Goal: Transaction & Acquisition: Purchase product/service

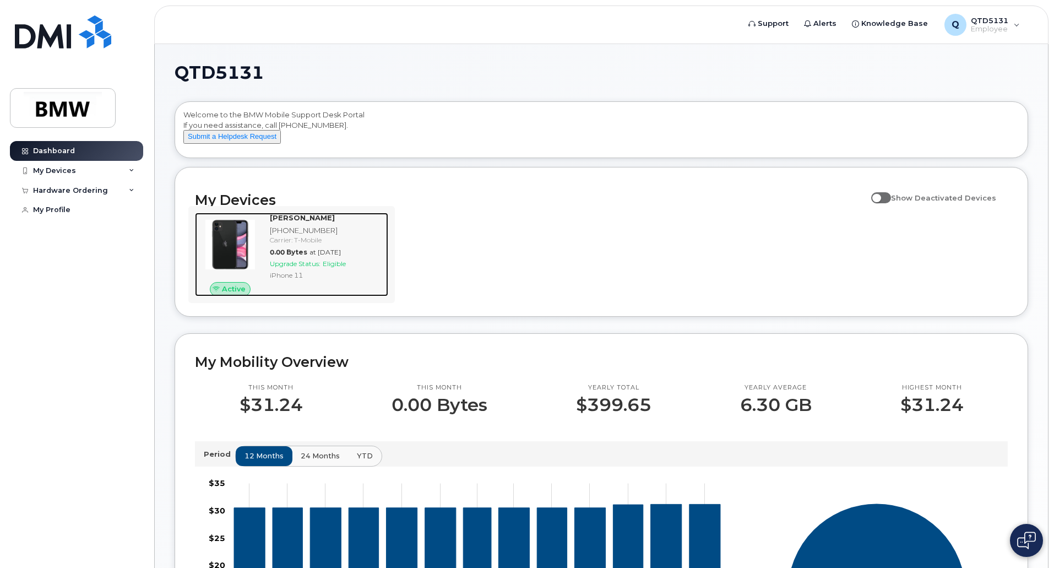
click at [295, 268] on span "Upgrade Status:" at bounding box center [295, 263] width 51 height 8
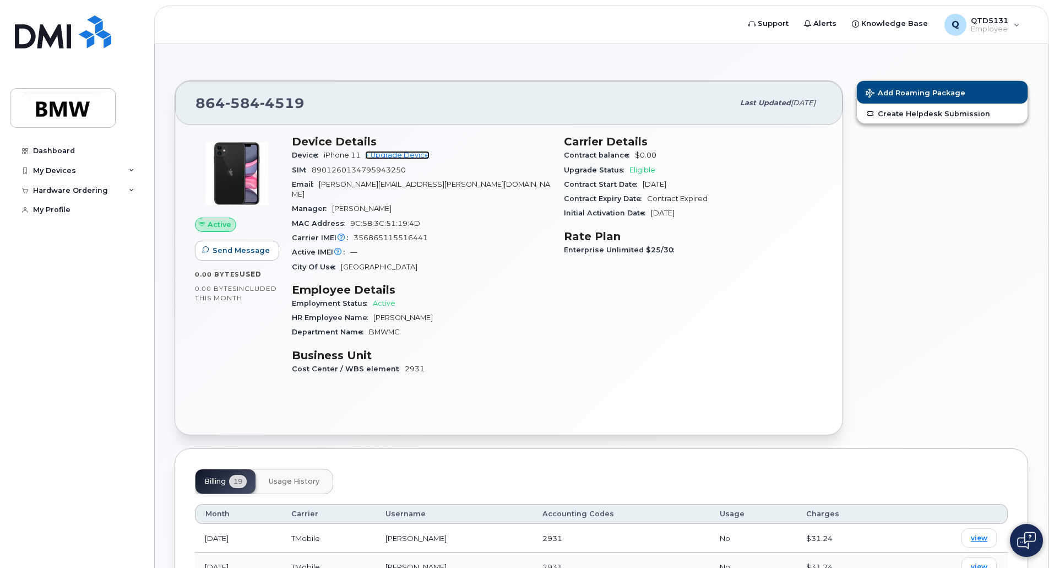
click at [400, 156] on link "+ Upgrade Device" at bounding box center [397, 155] width 64 height 8
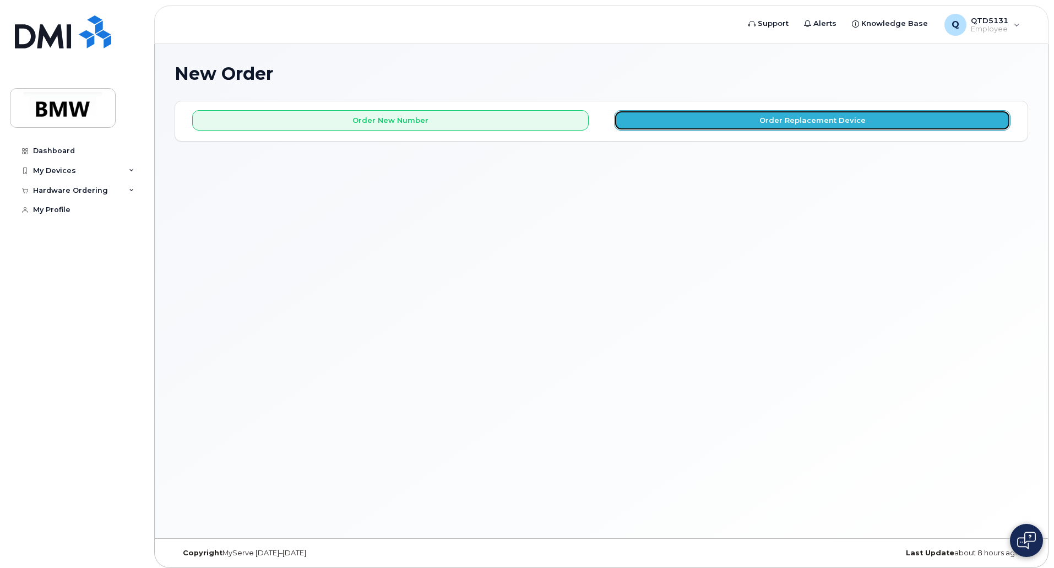
click at [704, 124] on button "Order Replacement Device" at bounding box center [812, 120] width 396 height 20
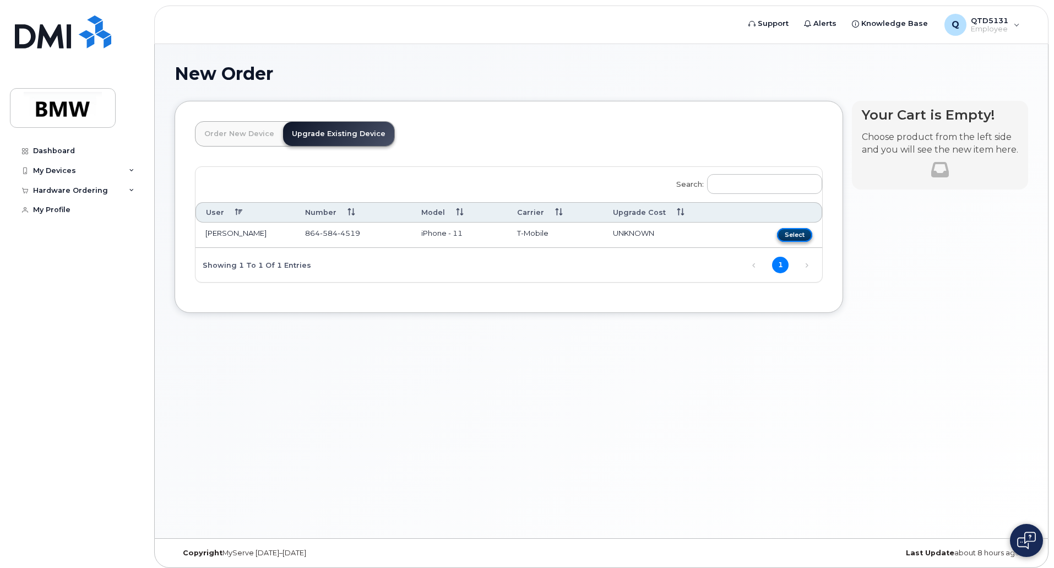
click at [798, 234] on button "Select" at bounding box center [794, 235] width 35 height 14
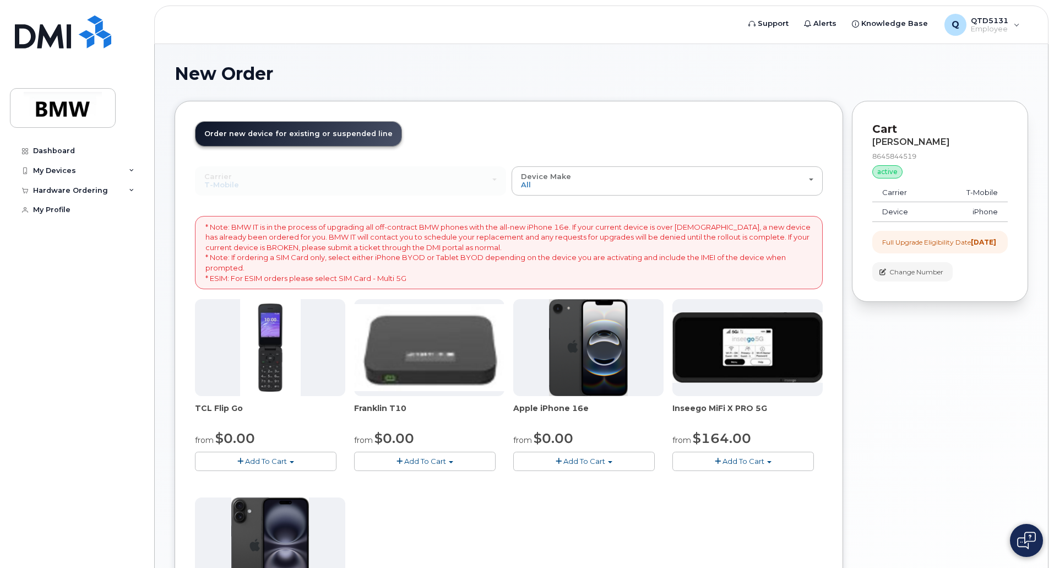
click at [589, 464] on span "Add To Cart" at bounding box center [584, 460] width 42 height 9
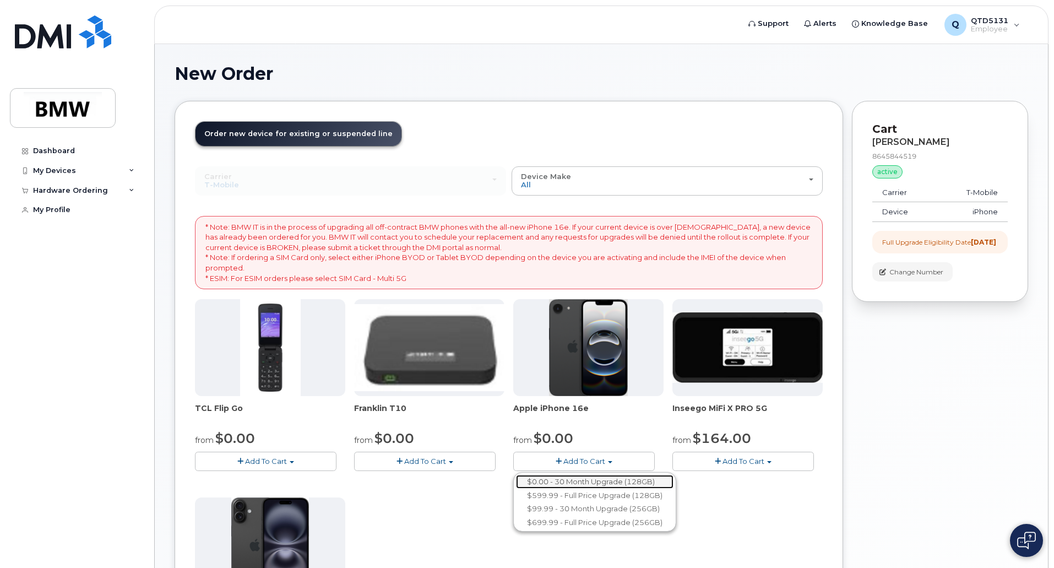
click at [567, 480] on link "$0.00 - 30 Month Upgrade (128GB)" at bounding box center [594, 482] width 157 height 14
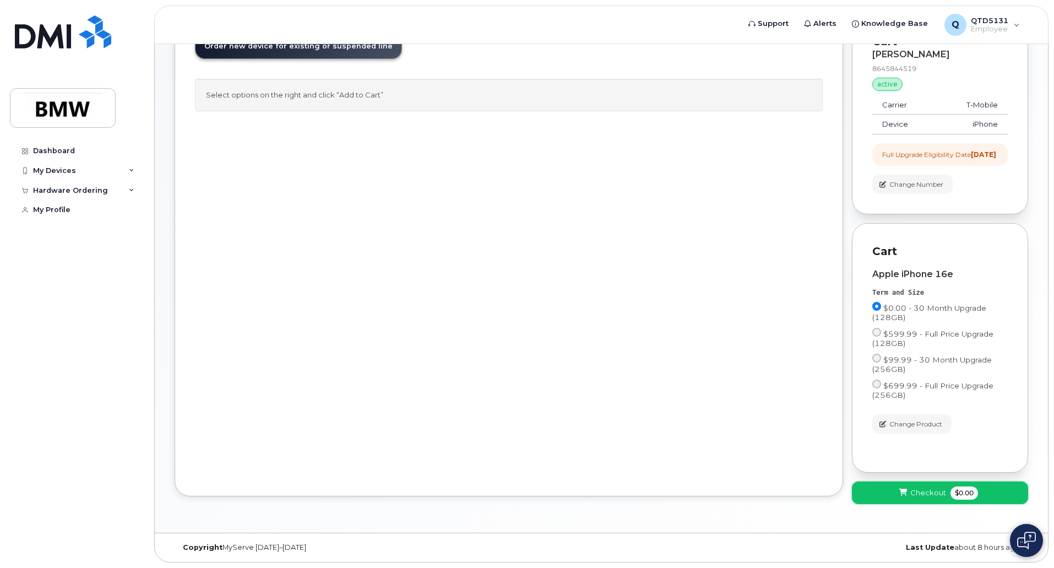
click at [915, 491] on span "Checkout" at bounding box center [928, 492] width 36 height 10
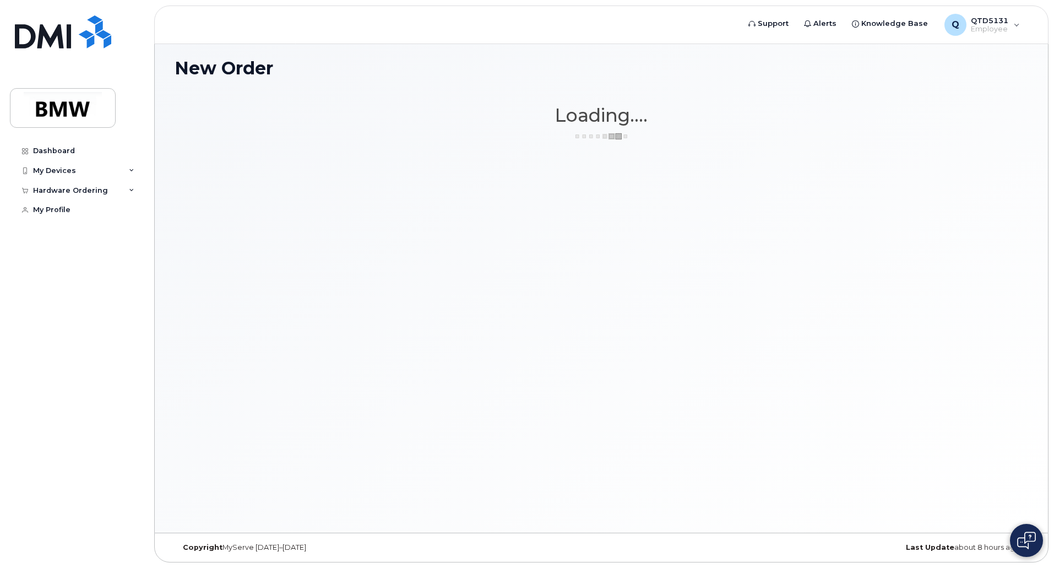
scroll to position [6, 0]
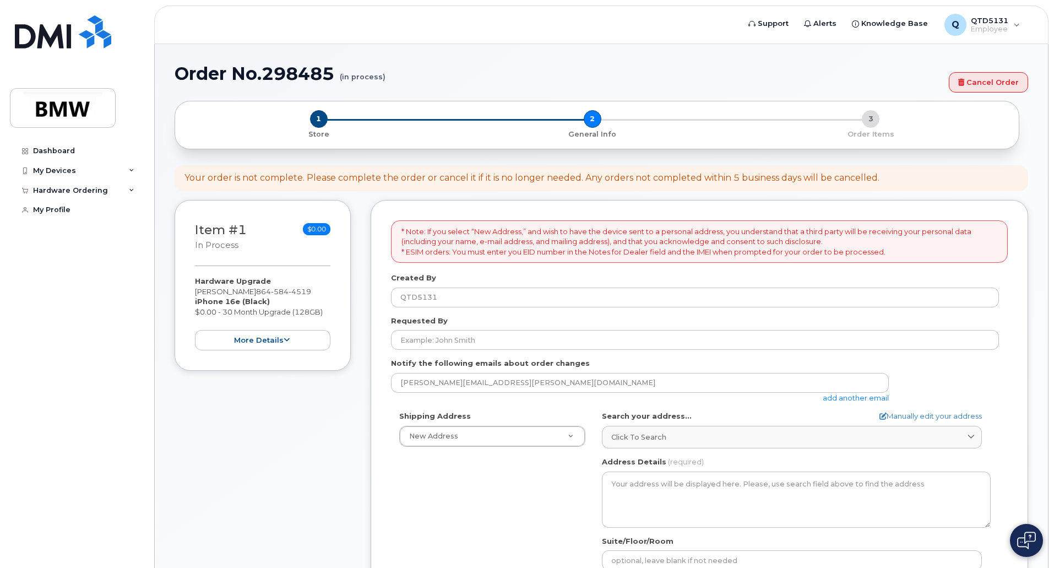
select select
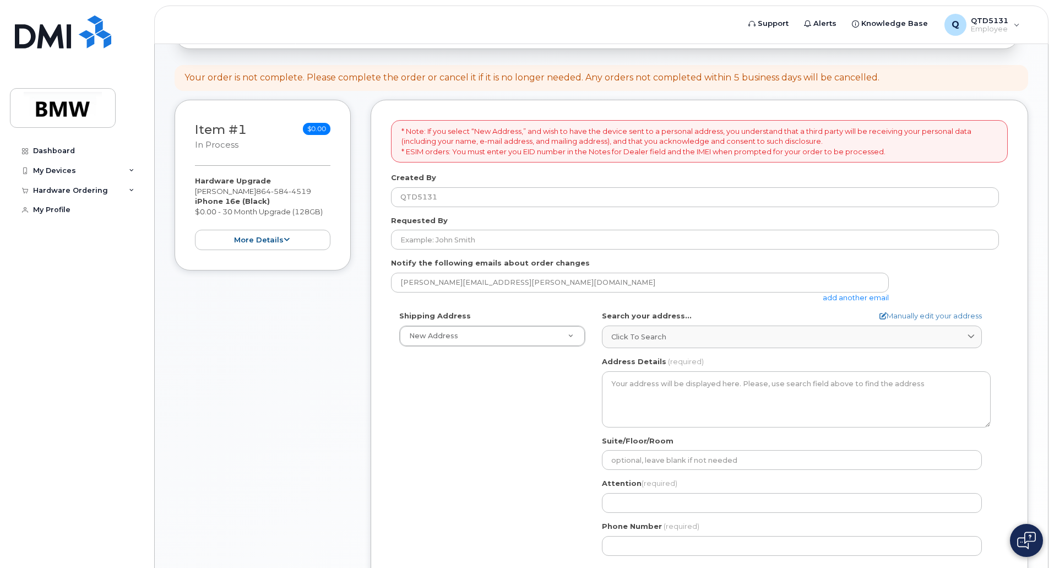
scroll to position [110, 0]
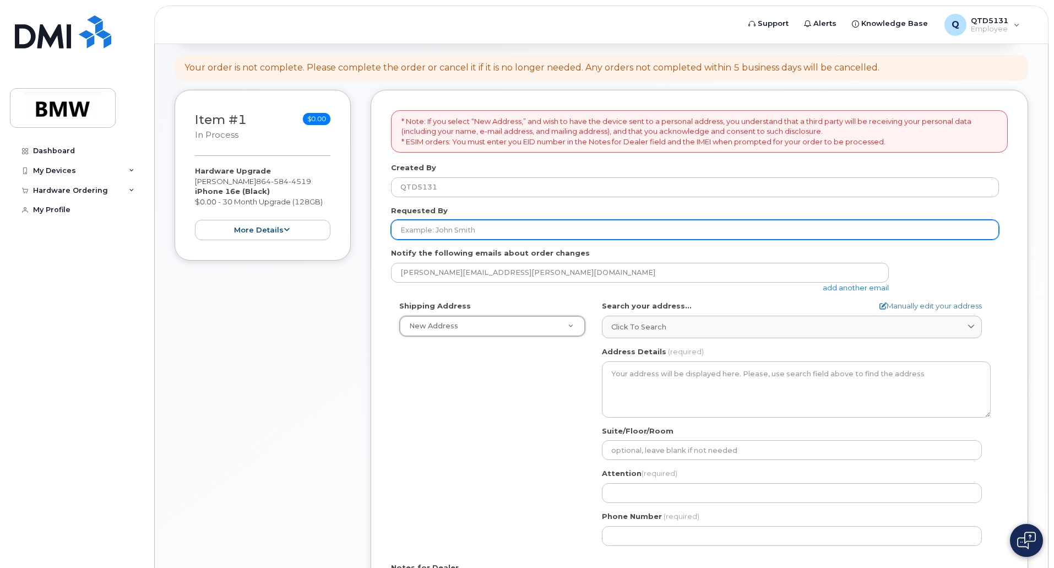
click at [525, 232] on input "Requested By" at bounding box center [695, 230] width 608 height 20
type input "C"
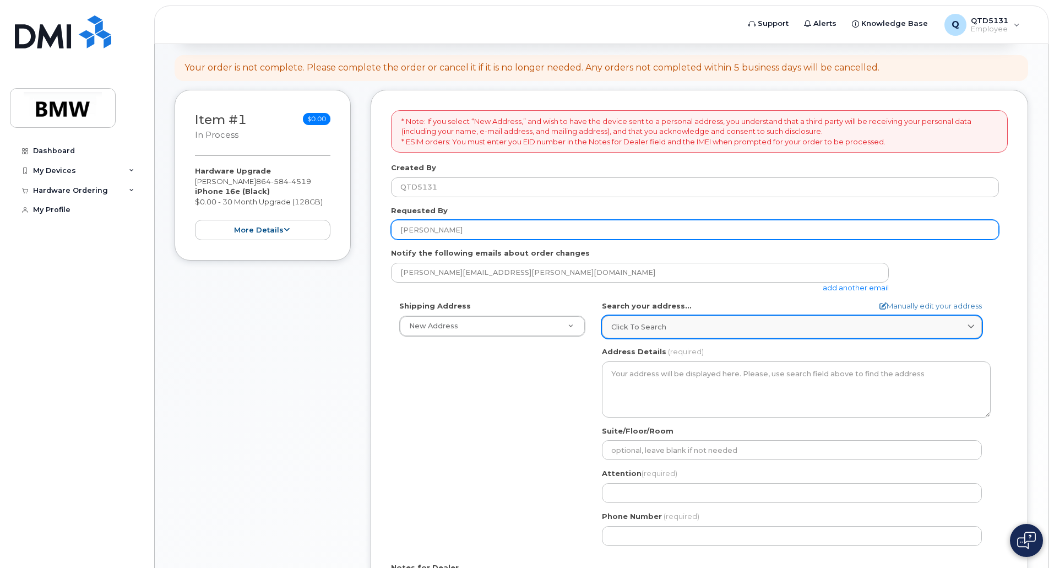
type input "Matt Bussard"
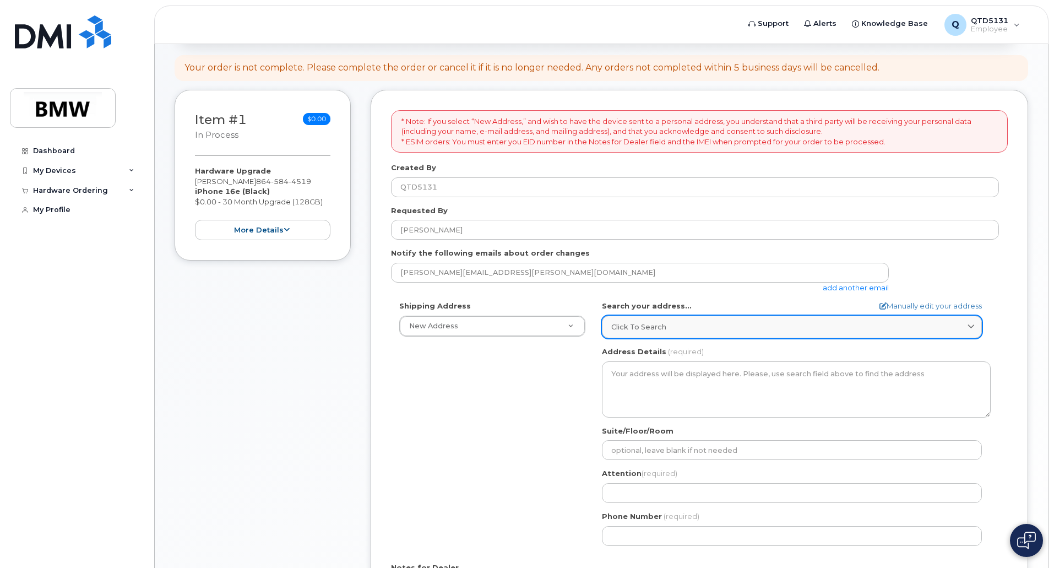
click at [674, 330] on div "Click to search" at bounding box center [791, 327] width 361 height 10
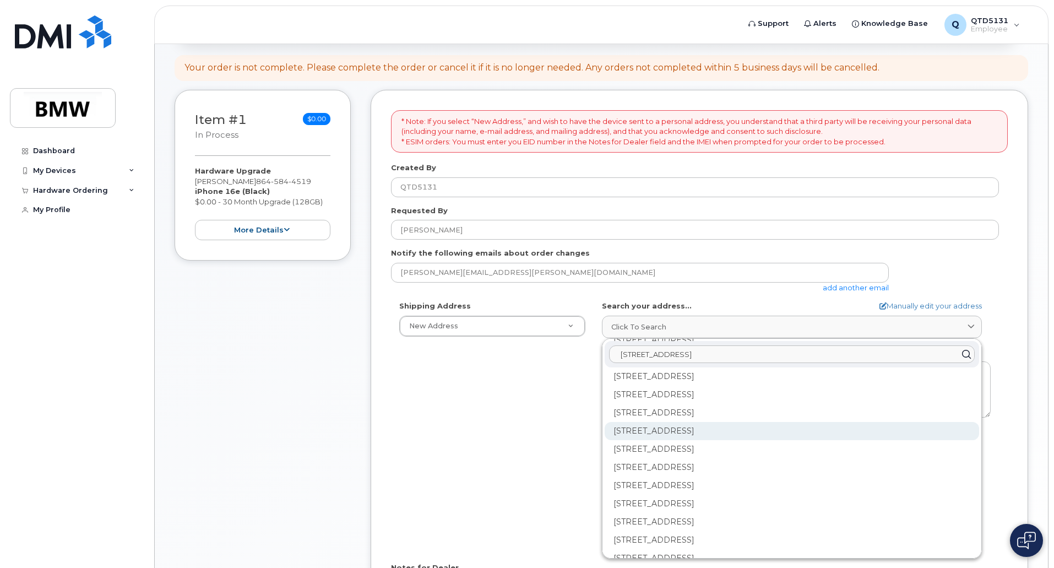
scroll to position [496, 0]
type input "405 Gazebo Gate Boiling Springs SC 29316"
click at [959, 355] on icon at bounding box center [966, 354] width 16 height 16
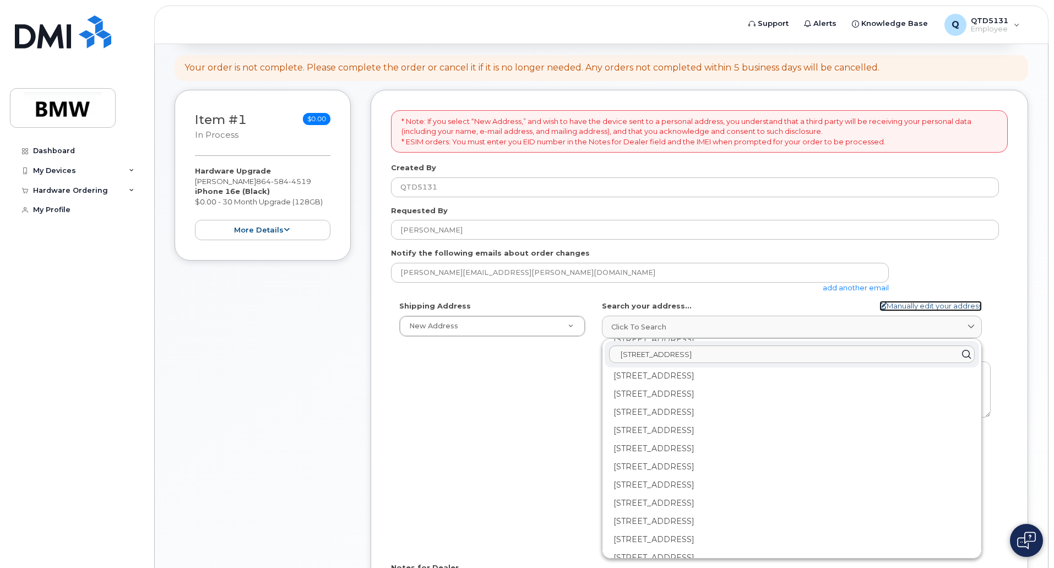
click at [912, 306] on link "Manually edit your address" at bounding box center [930, 306] width 102 height 10
select select
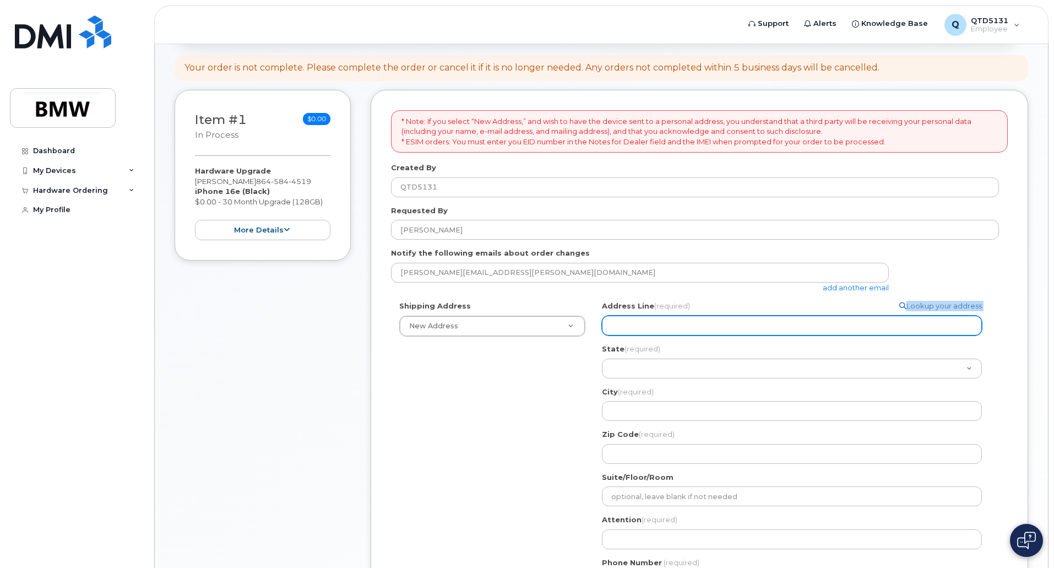
click at [678, 317] on div "Address Line (required) Lookup your address" at bounding box center [796, 318] width 389 height 35
click at [671, 322] on input "Address Line (required)" at bounding box center [792, 325] width 380 height 20
select select
type input "4"
select select
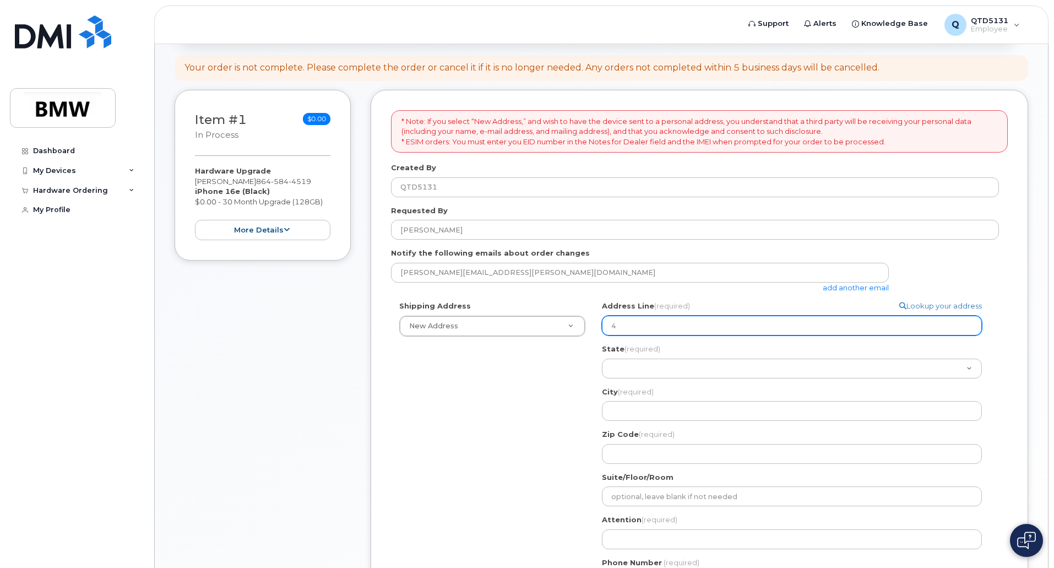
type input "40"
select select
type input "405"
select select
type input "405 G"
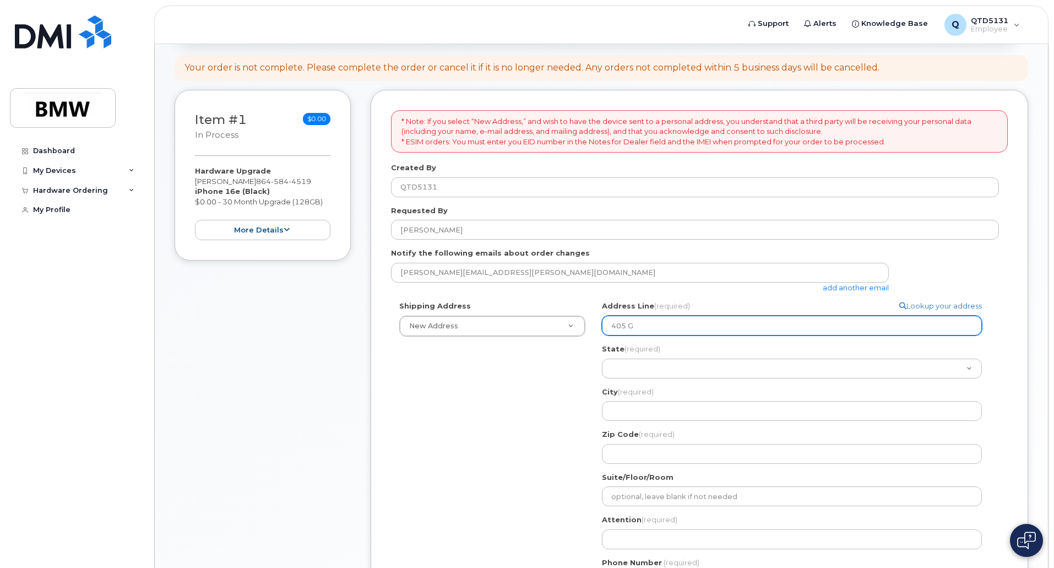
select select
type input "405 Ga"
select select
type input "405 Gaz"
select select
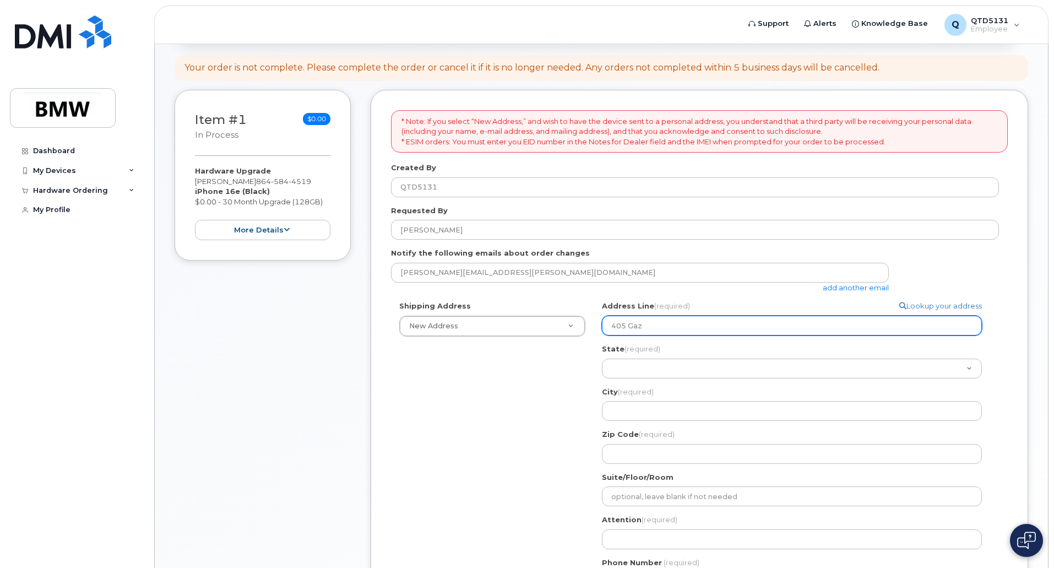
type input "405 Gaze"
select select
type input "405 Gazeb"
select select
type input "405 Gazebo"
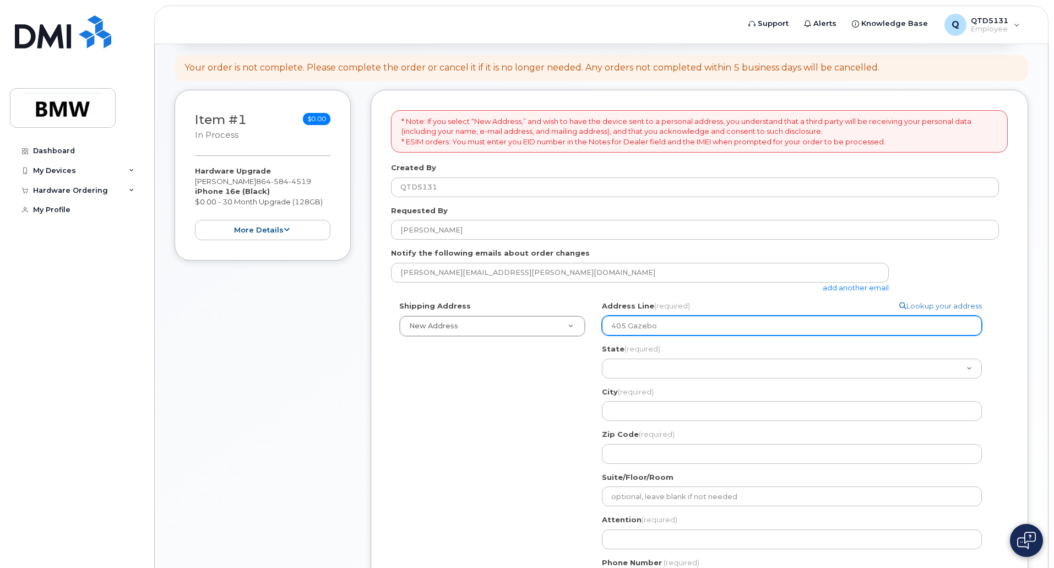
select select
type input "405 Gazebo G"
select select
type input "405 Gazebo Ga"
select select
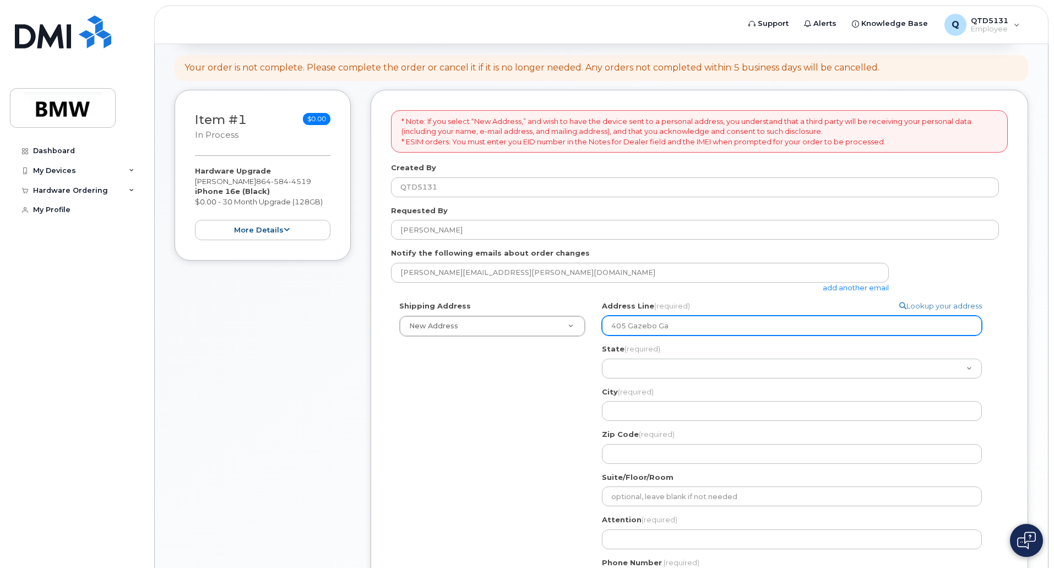
type input "405 Gazebo Gat"
select select
type input "405 Gazebo Gate"
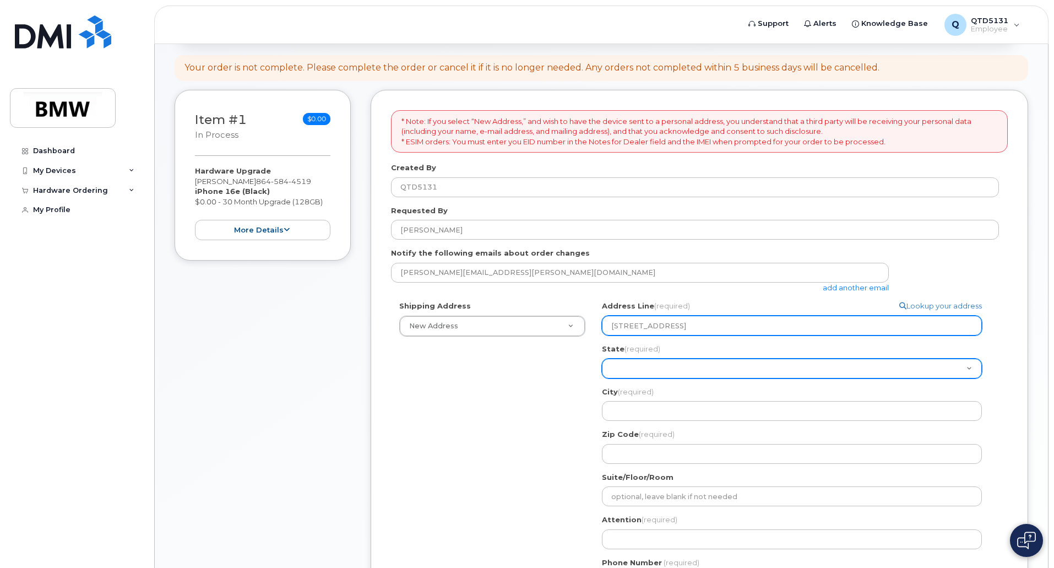
select select "SC"
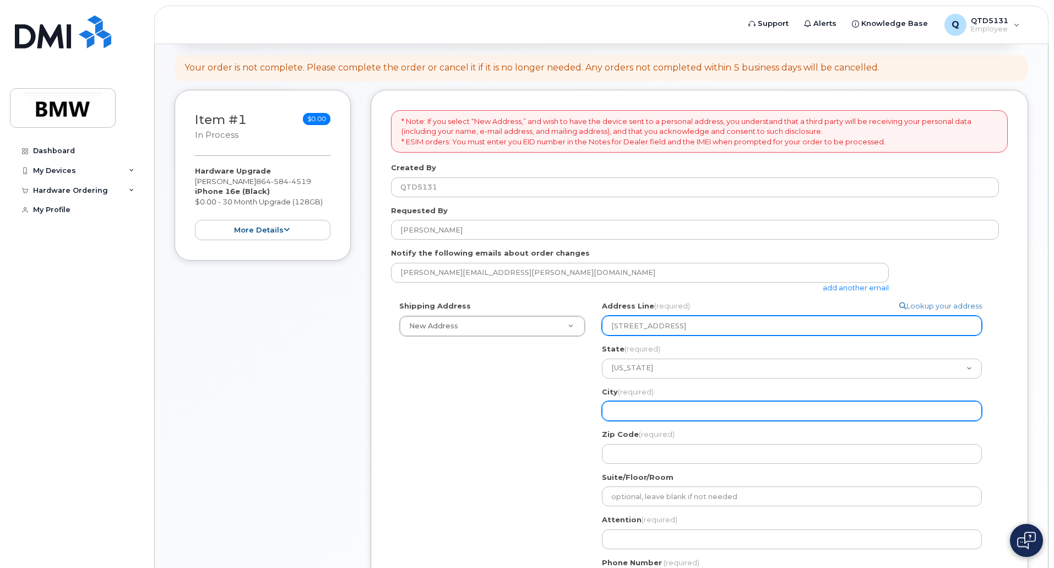
select select
type input "B"
select select
type input "Bo"
select select
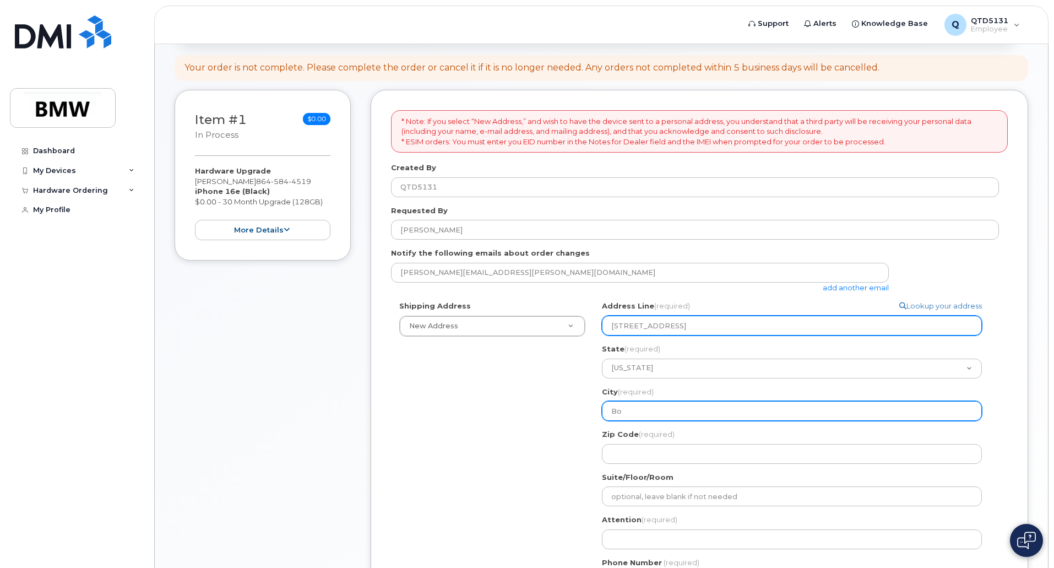
type input "Boi"
select select
type input "Boil"
select select
type input "Boili"
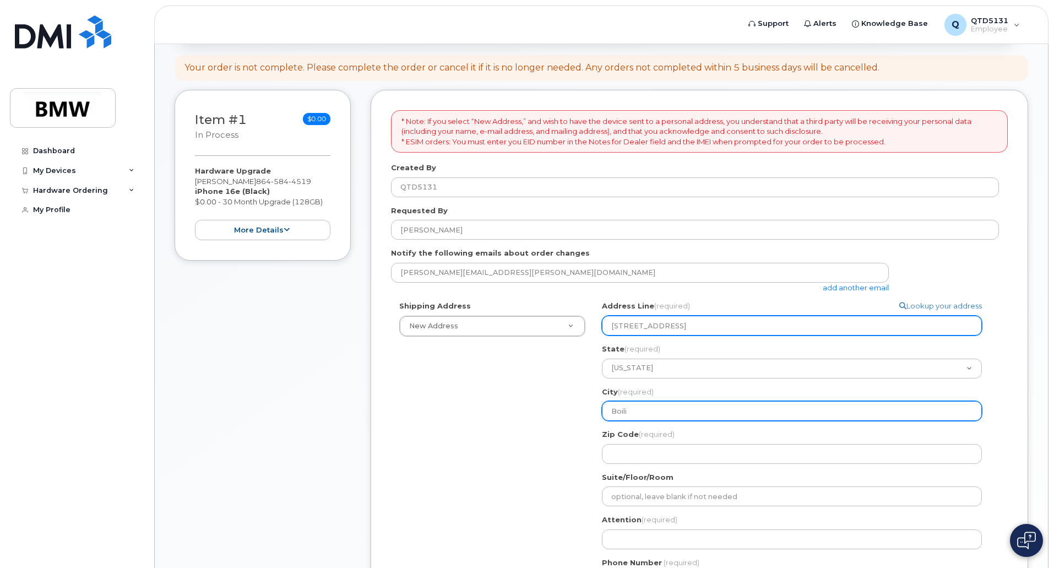
select select
type input "Boilin"
select select
type input "Boiling"
select select
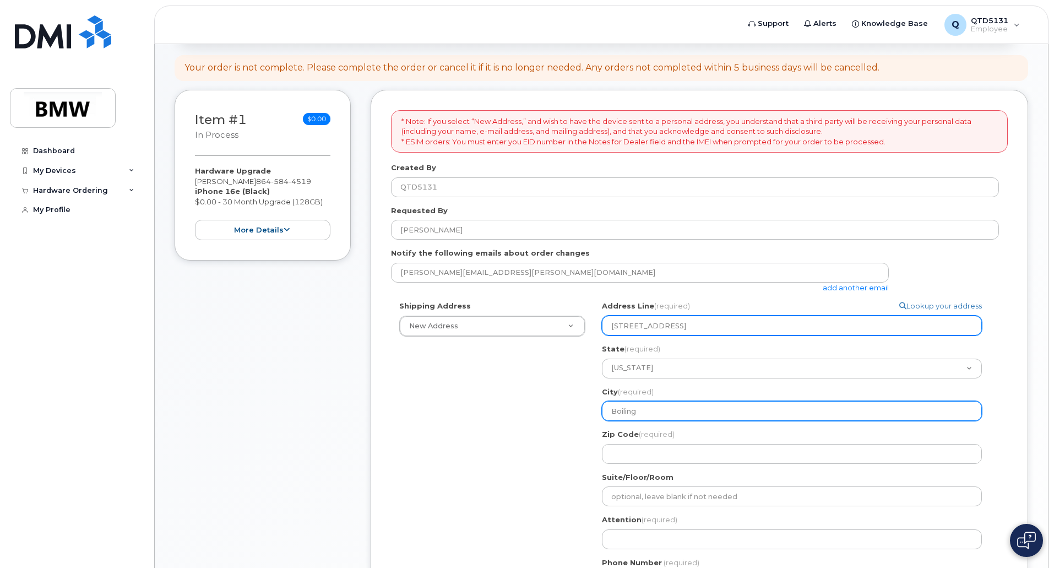
type input "Boiling S"
select select
type input "Boiling Sp"
select select
type input "Boiling Spr"
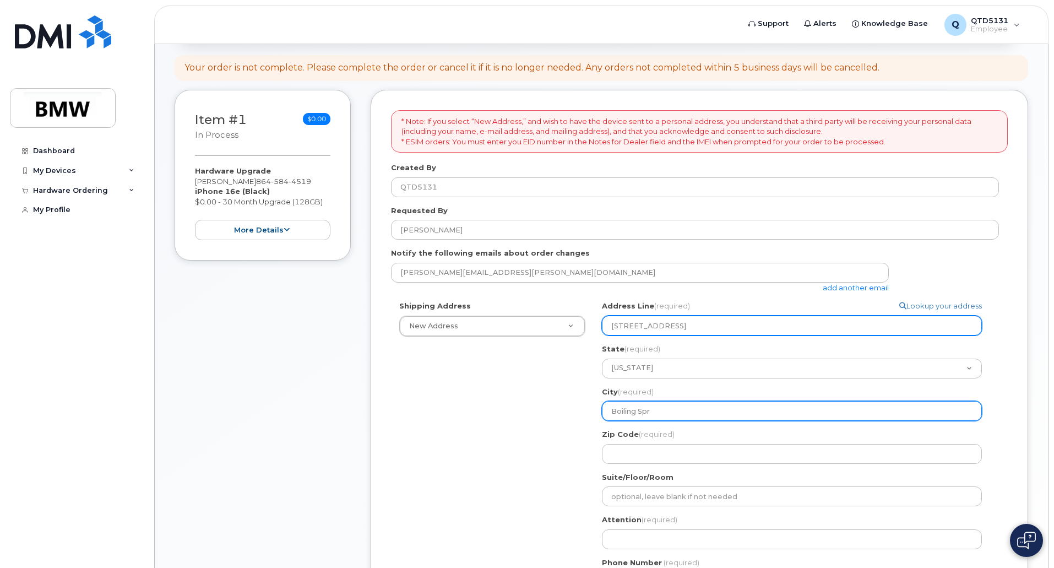
select select
type input "Boiling Spri"
select select
type input "Boiling Sprin"
select select
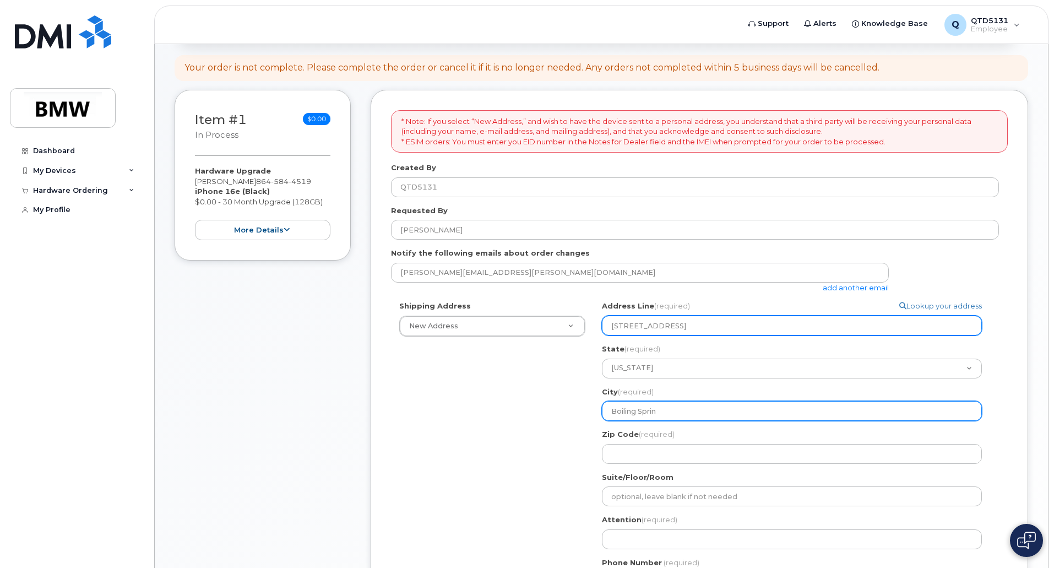
type input "Boiling Spring"
select select
type input "Boiling Springs"
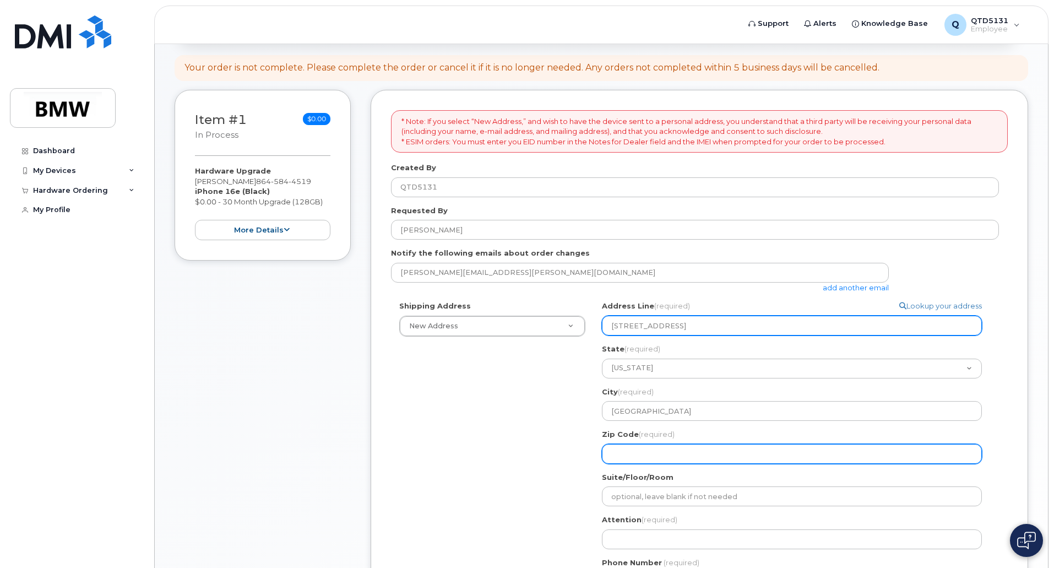
select select
type input "2"
select select
type input "29"
select select
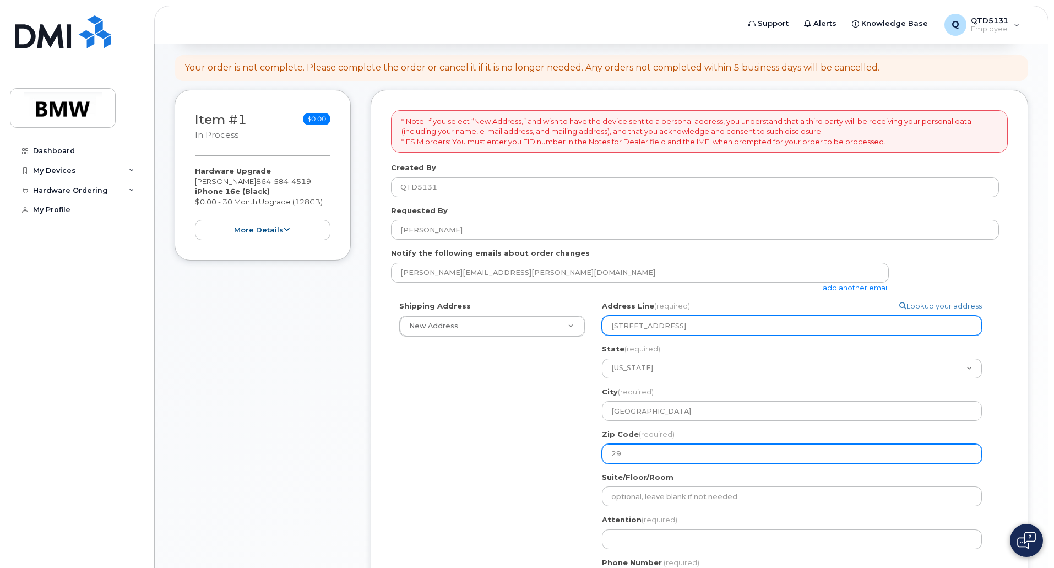
type input "293"
select select
type input "2931"
select select
type input "29316"
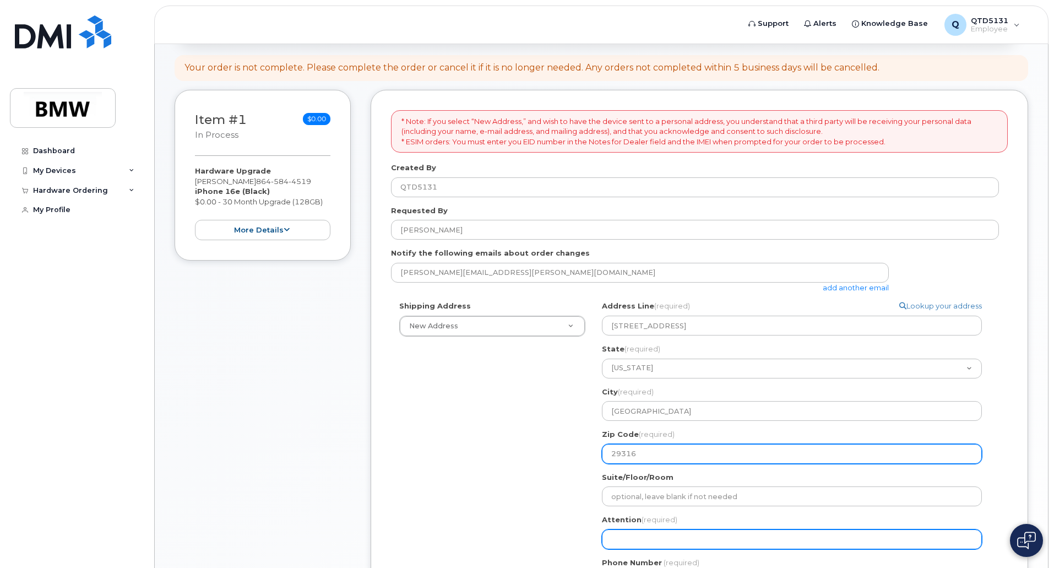
select select
type input "C"
select select
type input "Ch"
select select
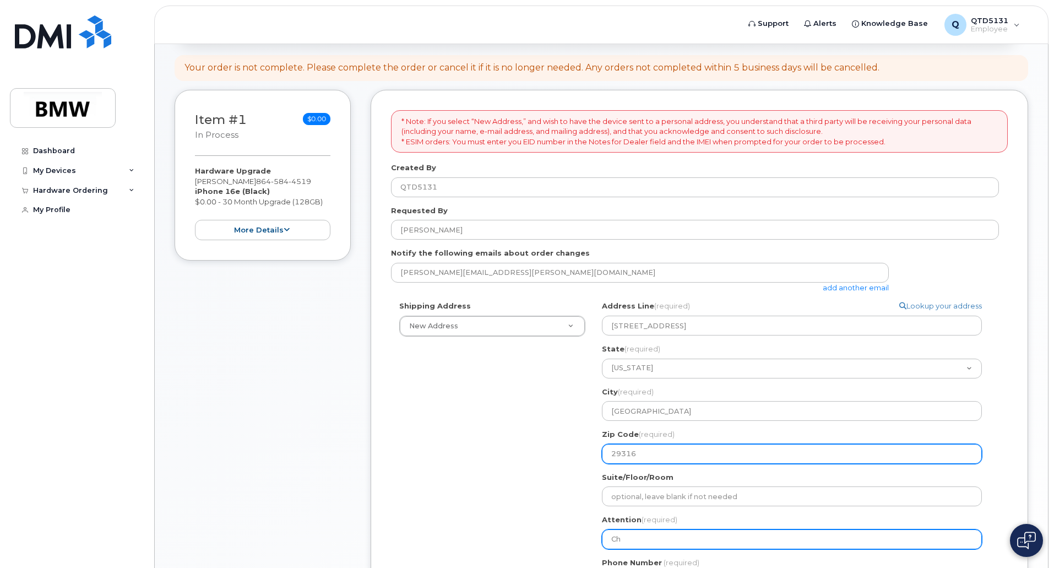
type input "Cha"
select select
type input "Chad"
select select
type input "Chadd"
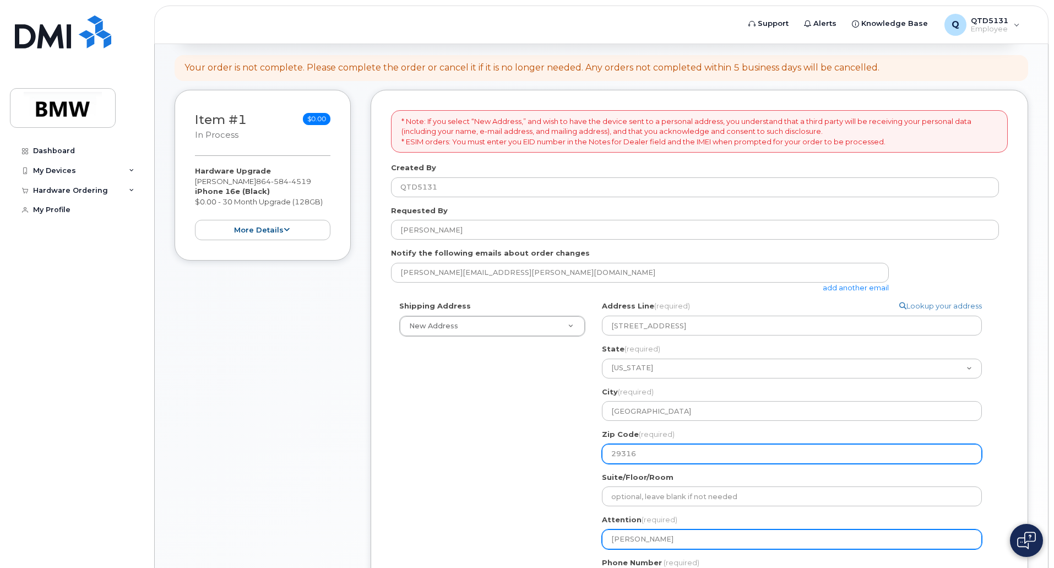
select select
type input "Chadd W"
select select
type input "Chadd We"
select select
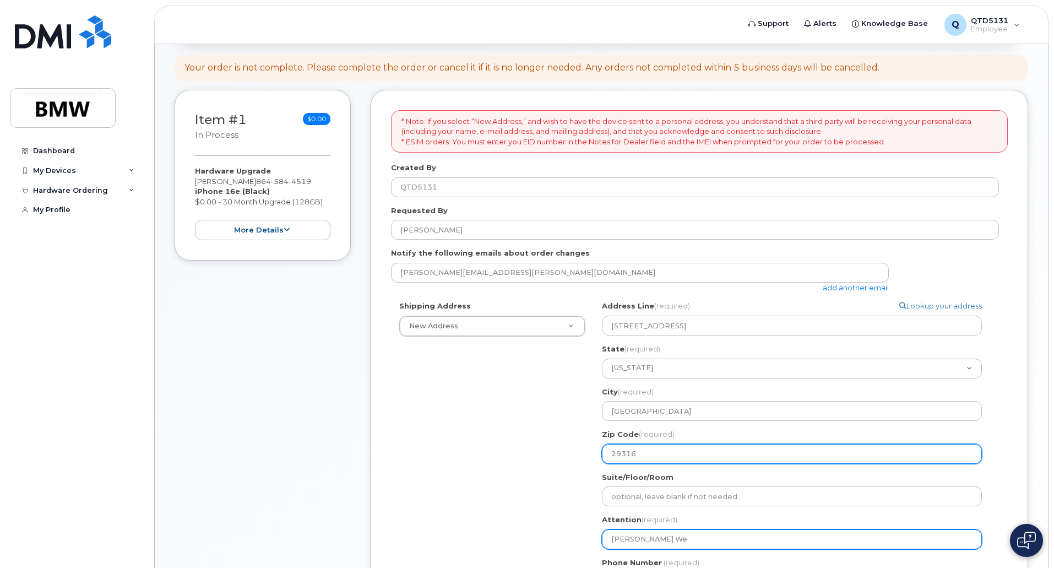
type input "Chadd Wel"
select select
type input "Chadd Well"
select select
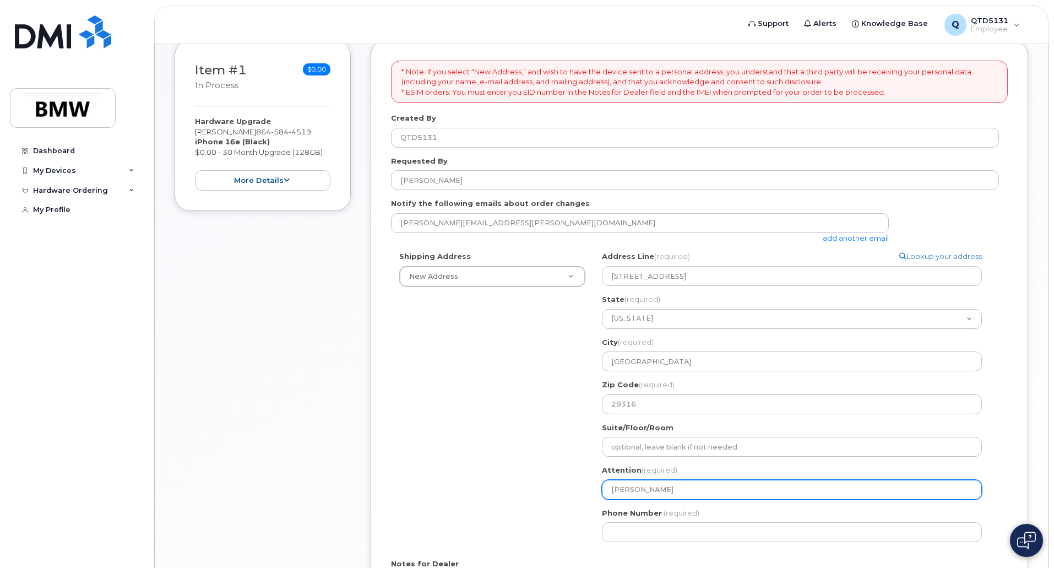
scroll to position [220, 0]
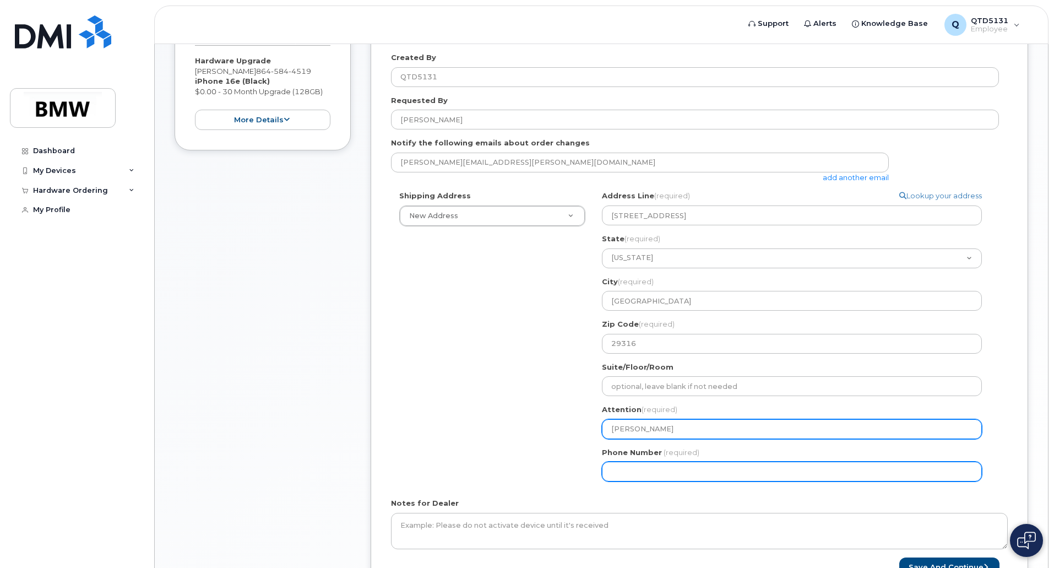
type input "[PERSON_NAME]"
click at [689, 470] on input "Phone Number" at bounding box center [792, 471] width 380 height 20
type input "864"
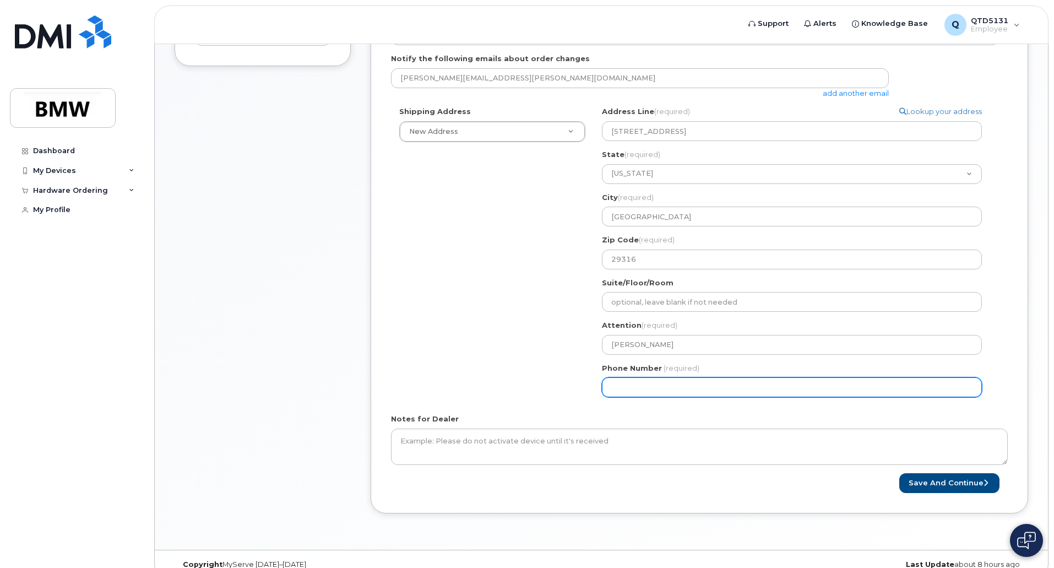
scroll to position [322, 0]
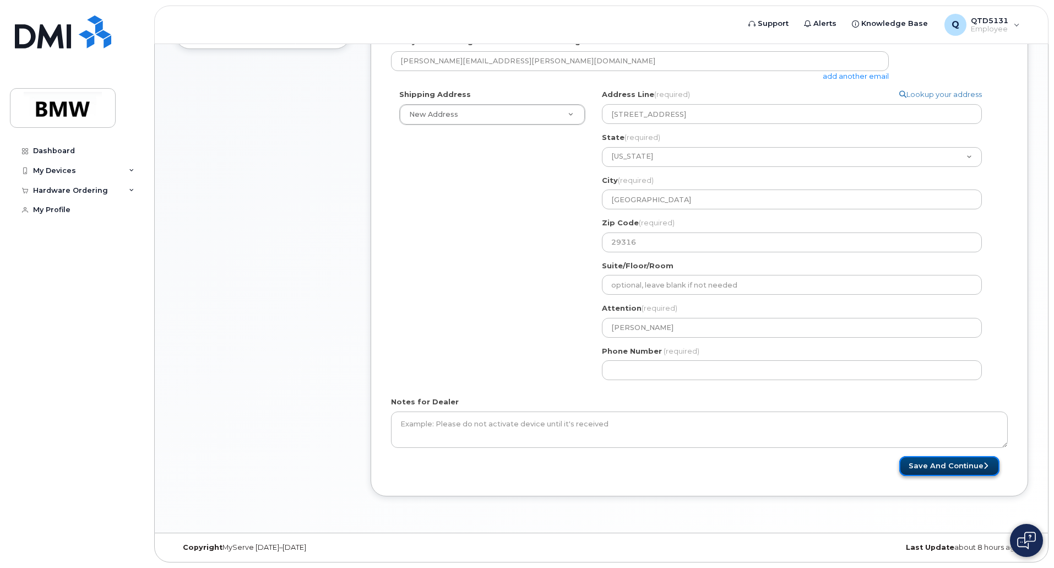
click at [947, 468] on button "Save and Continue" at bounding box center [949, 466] width 100 height 20
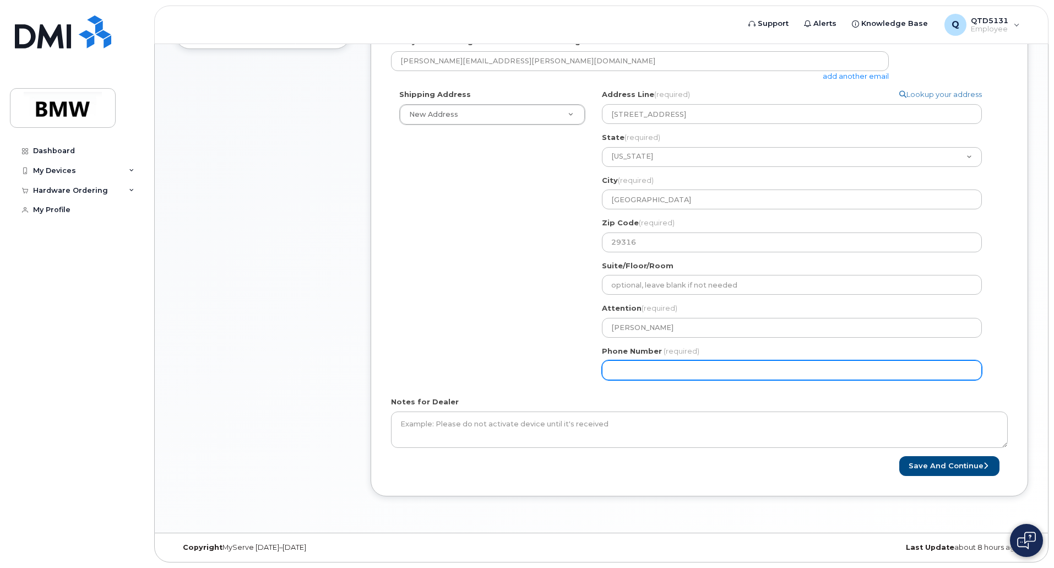
drag, startPoint x: 683, startPoint y: 366, endPoint x: 542, endPoint y: 377, distance: 141.4
click at [543, 376] on div "Shipping Address New Address New Address BMW MC Plant BMW North America Financi…" at bounding box center [695, 238] width 608 height 299
type input "864680770"
select select
type input "8646807700"
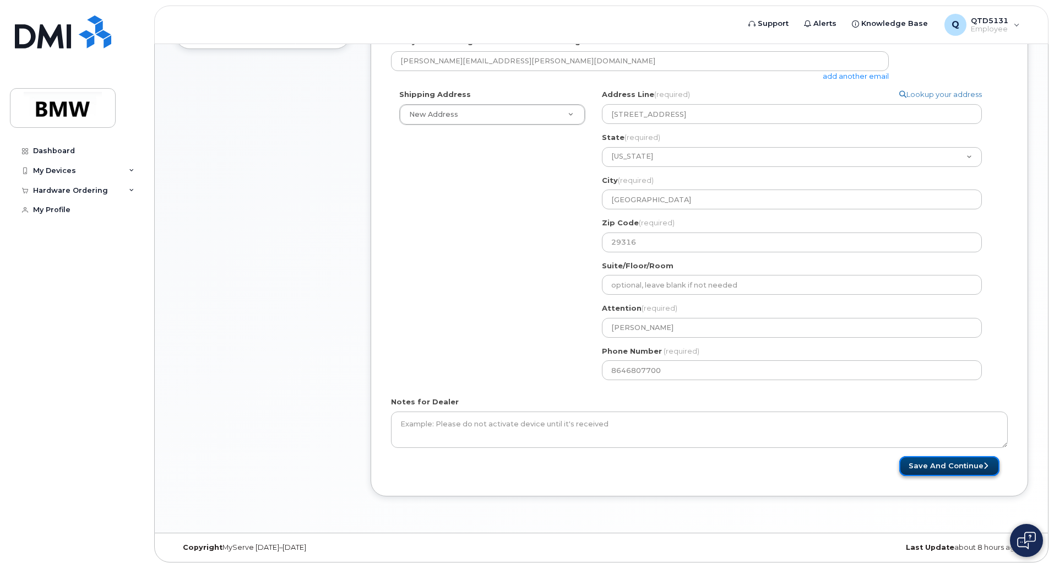
click at [946, 469] on button "Save and Continue" at bounding box center [949, 466] width 100 height 20
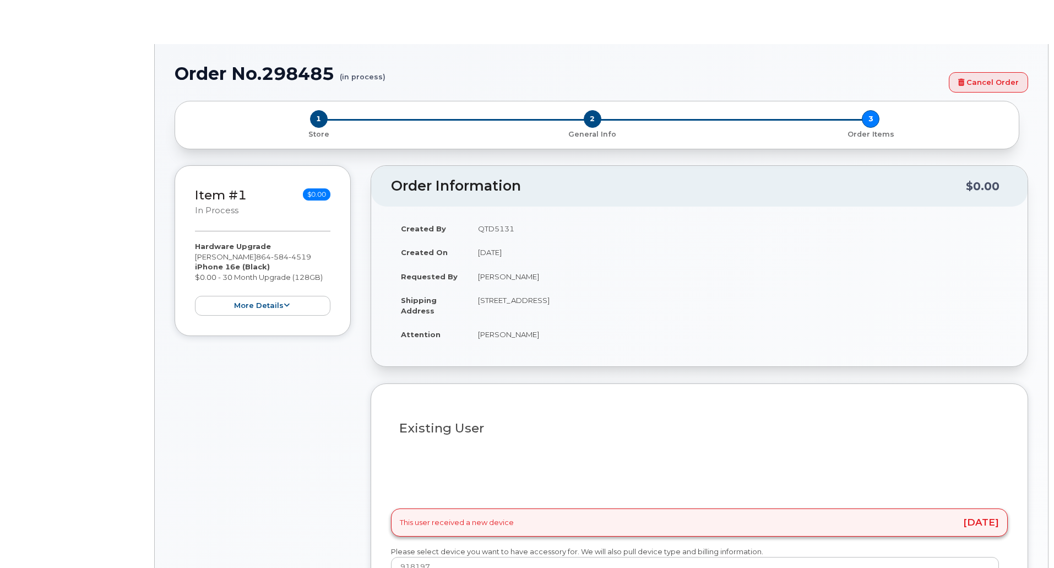
select select "1895513"
type input "1903517"
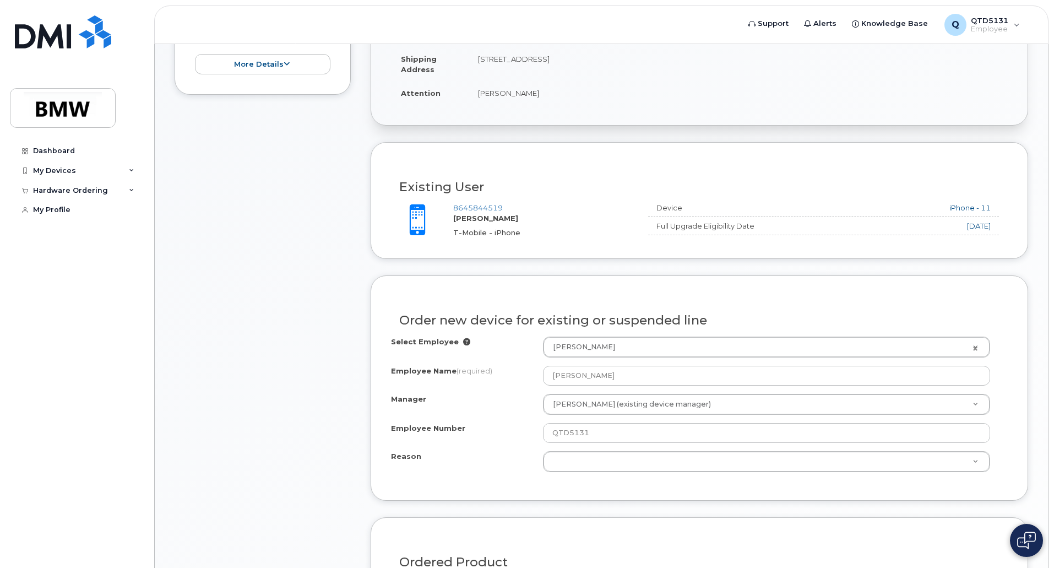
scroll to position [330, 0]
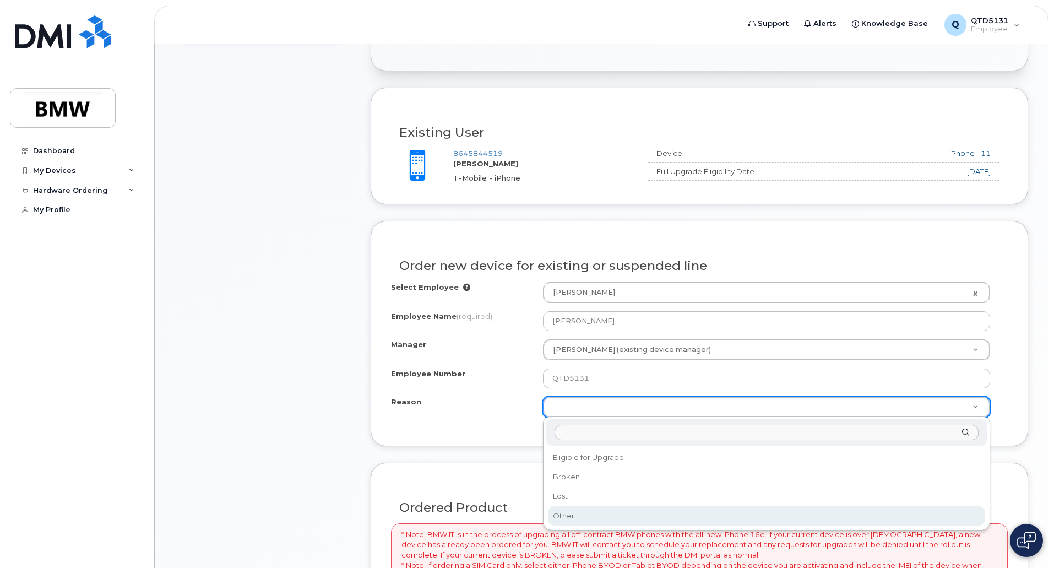
select select "other"
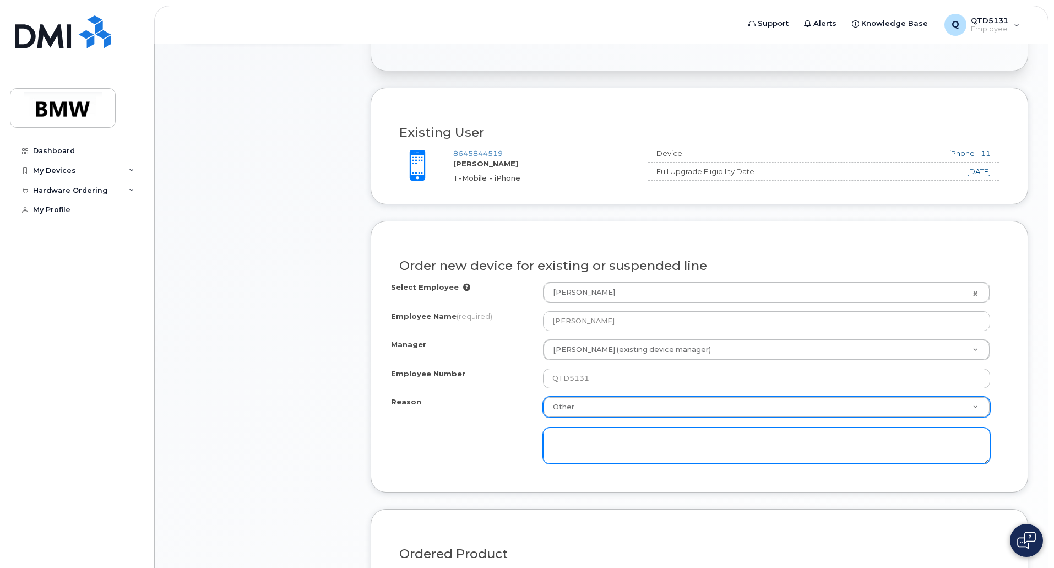
click at [596, 453] on textarea at bounding box center [766, 445] width 447 height 36
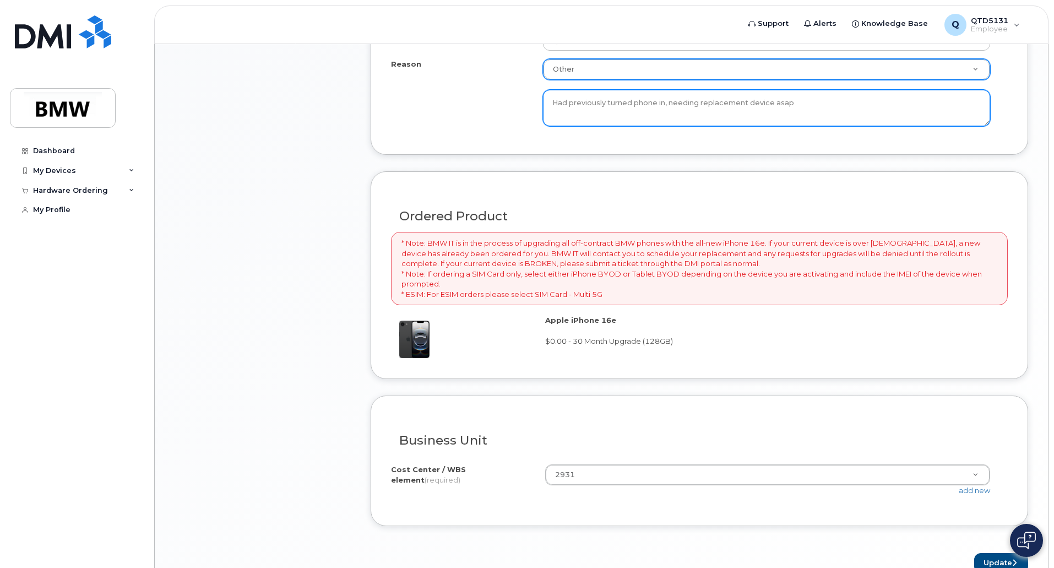
scroll to position [728, 0]
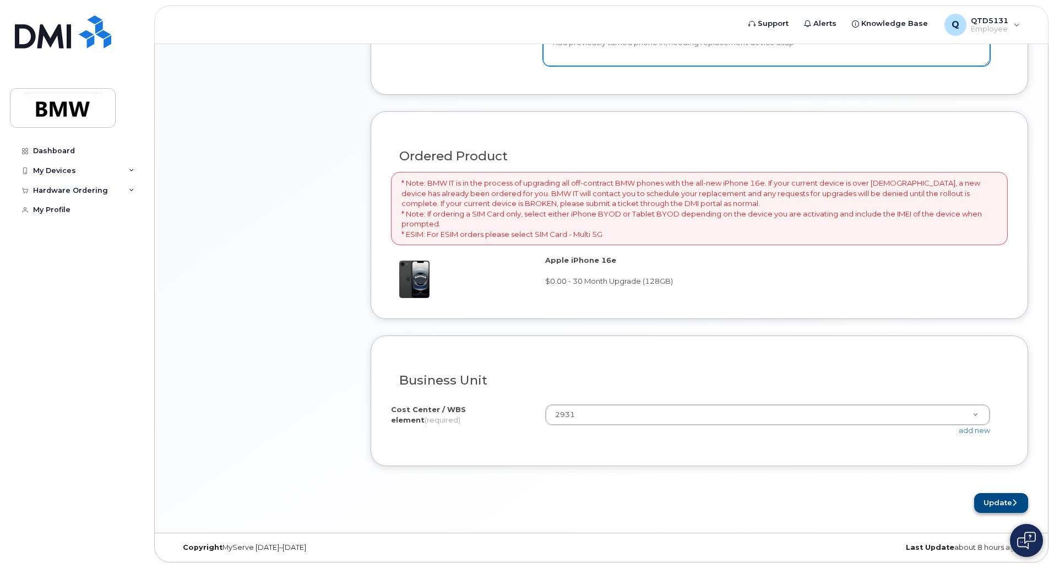
type textarea "Had previously turned phone in, needing replacement device asap"
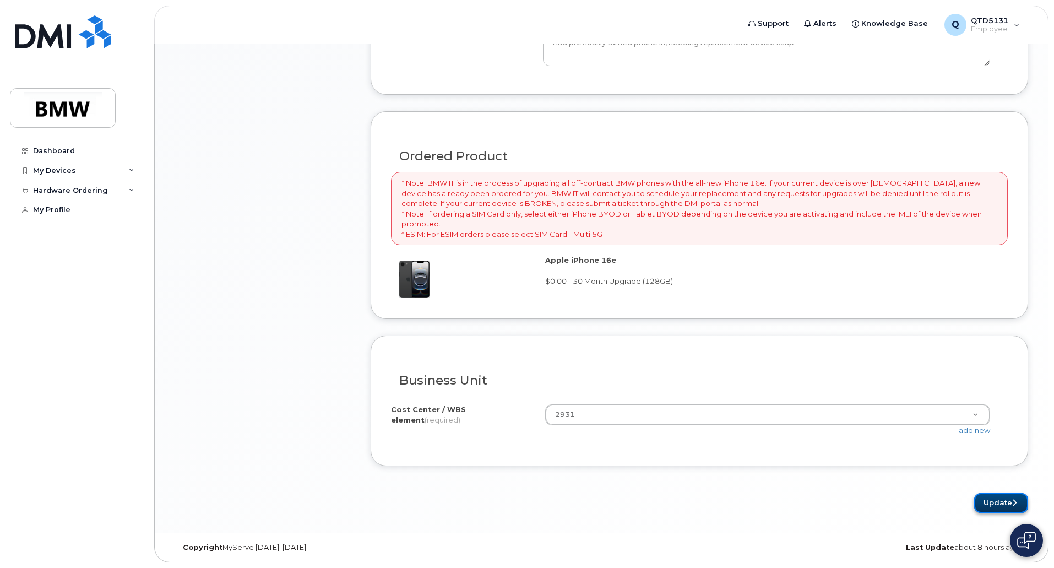
drag, startPoint x: 999, startPoint y: 505, endPoint x: 994, endPoint y: 497, distance: 9.6
click at [999, 504] on button "Update" at bounding box center [1001, 503] width 54 height 20
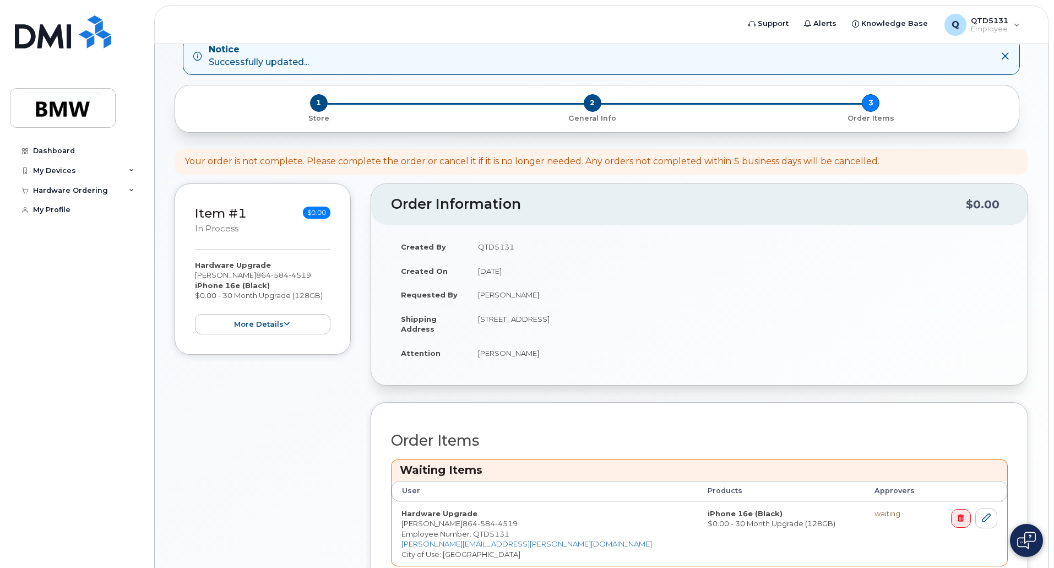
scroll to position [165, 0]
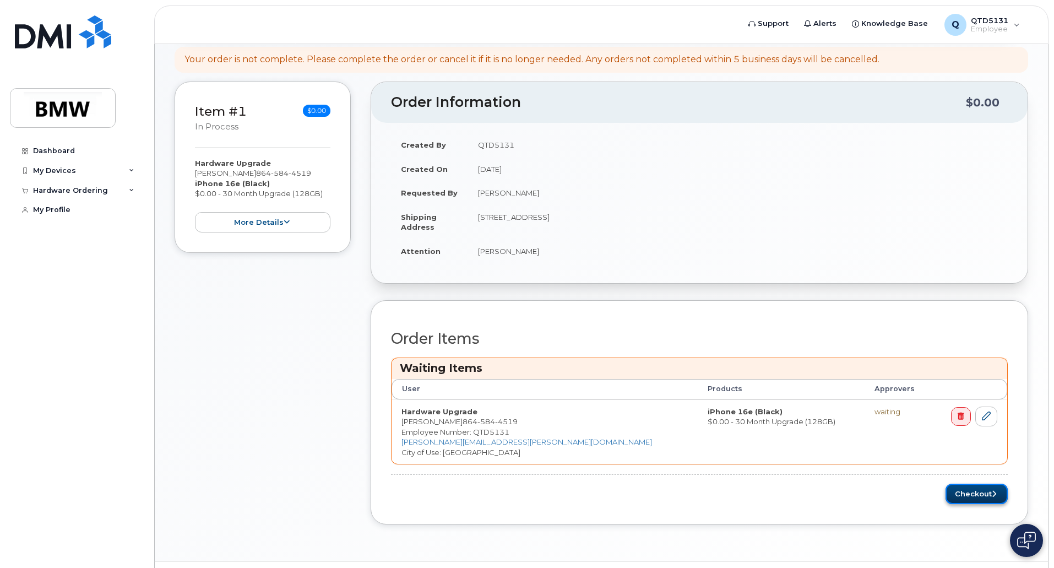
click at [983, 492] on button "Checkout" at bounding box center [976, 493] width 62 height 20
